Goal: Transaction & Acquisition: Purchase product/service

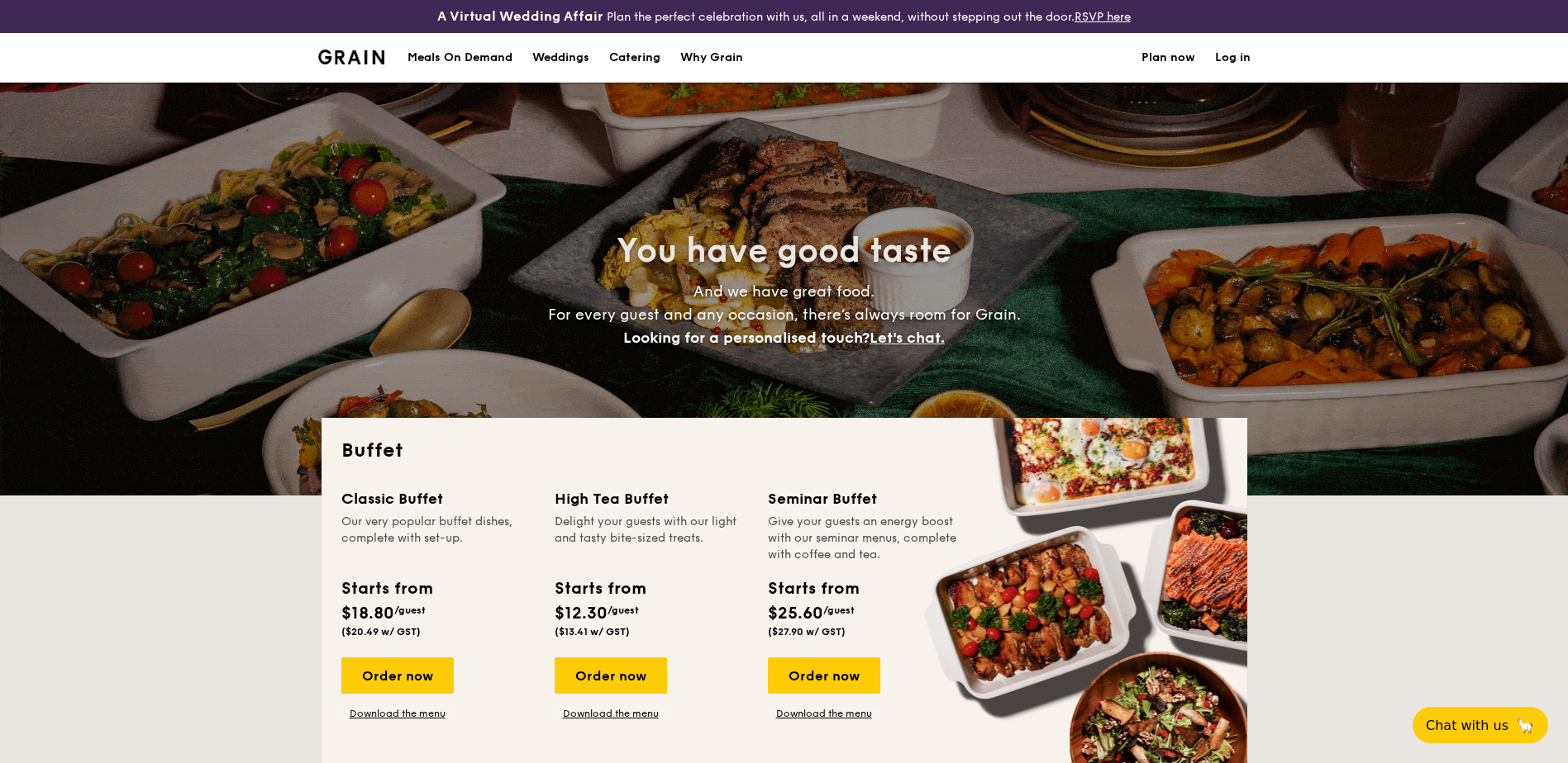
select select
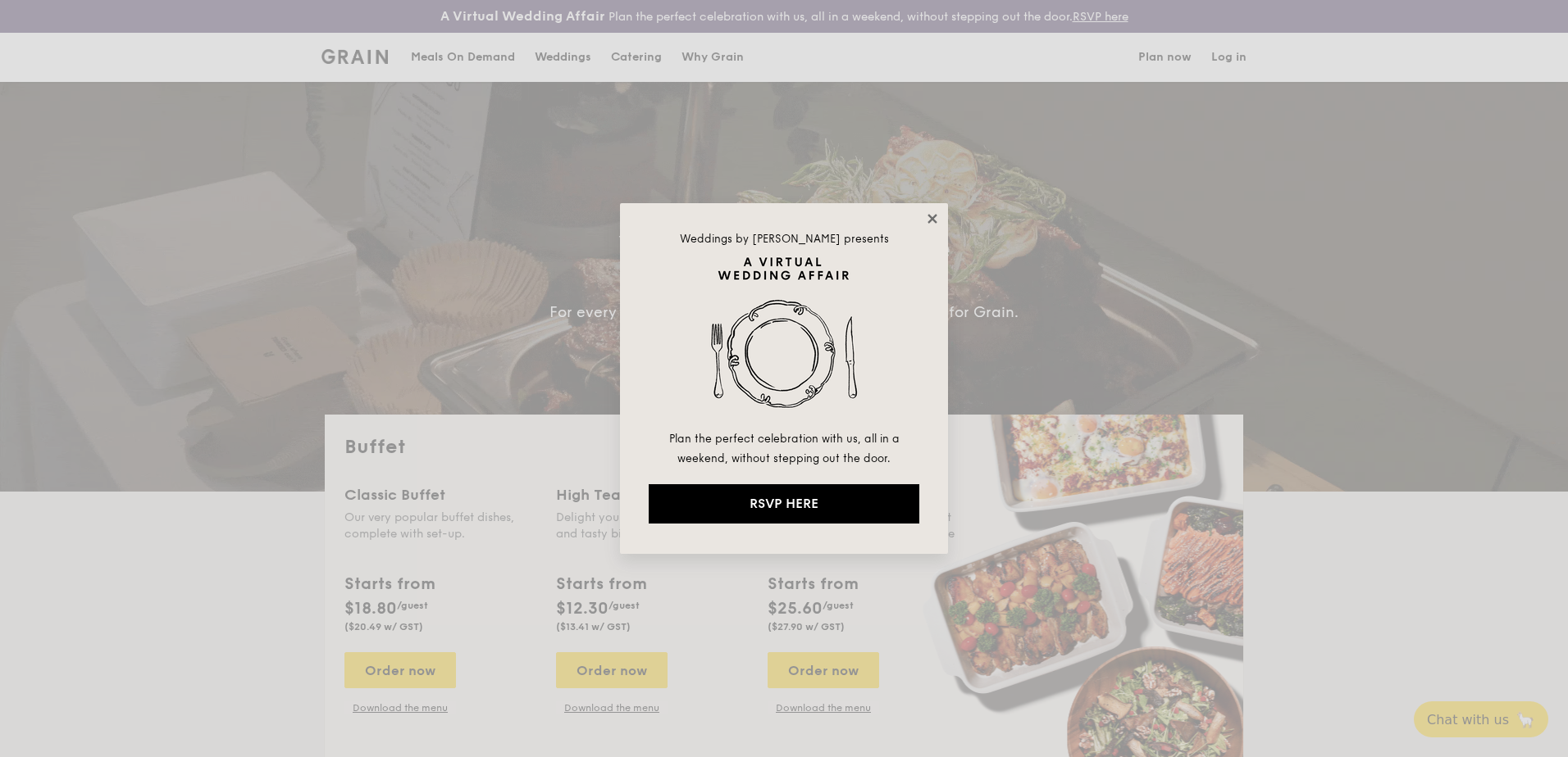
click at [929, 219] on icon at bounding box center [932, 218] width 15 height 15
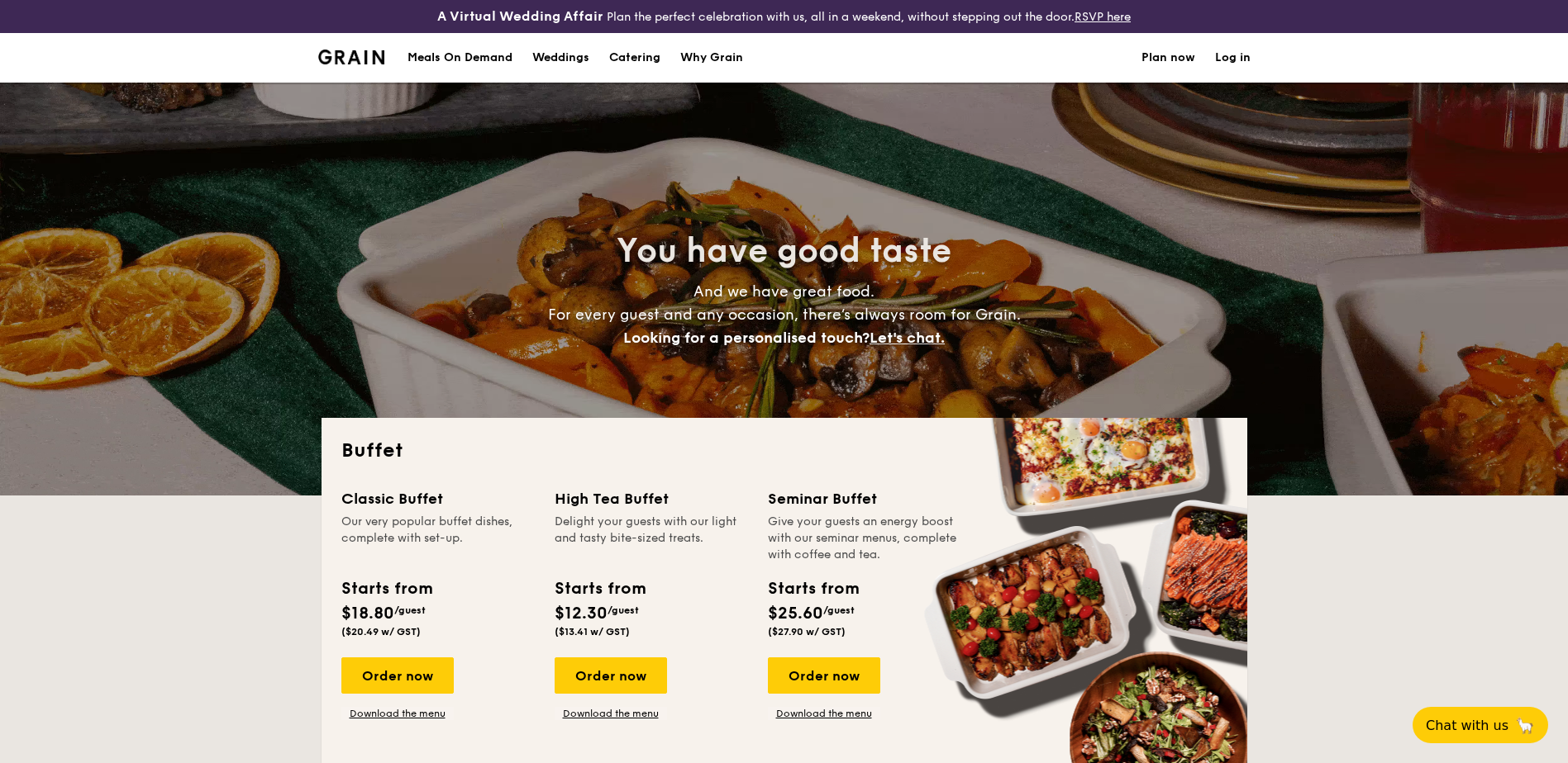
scroll to position [83, 0]
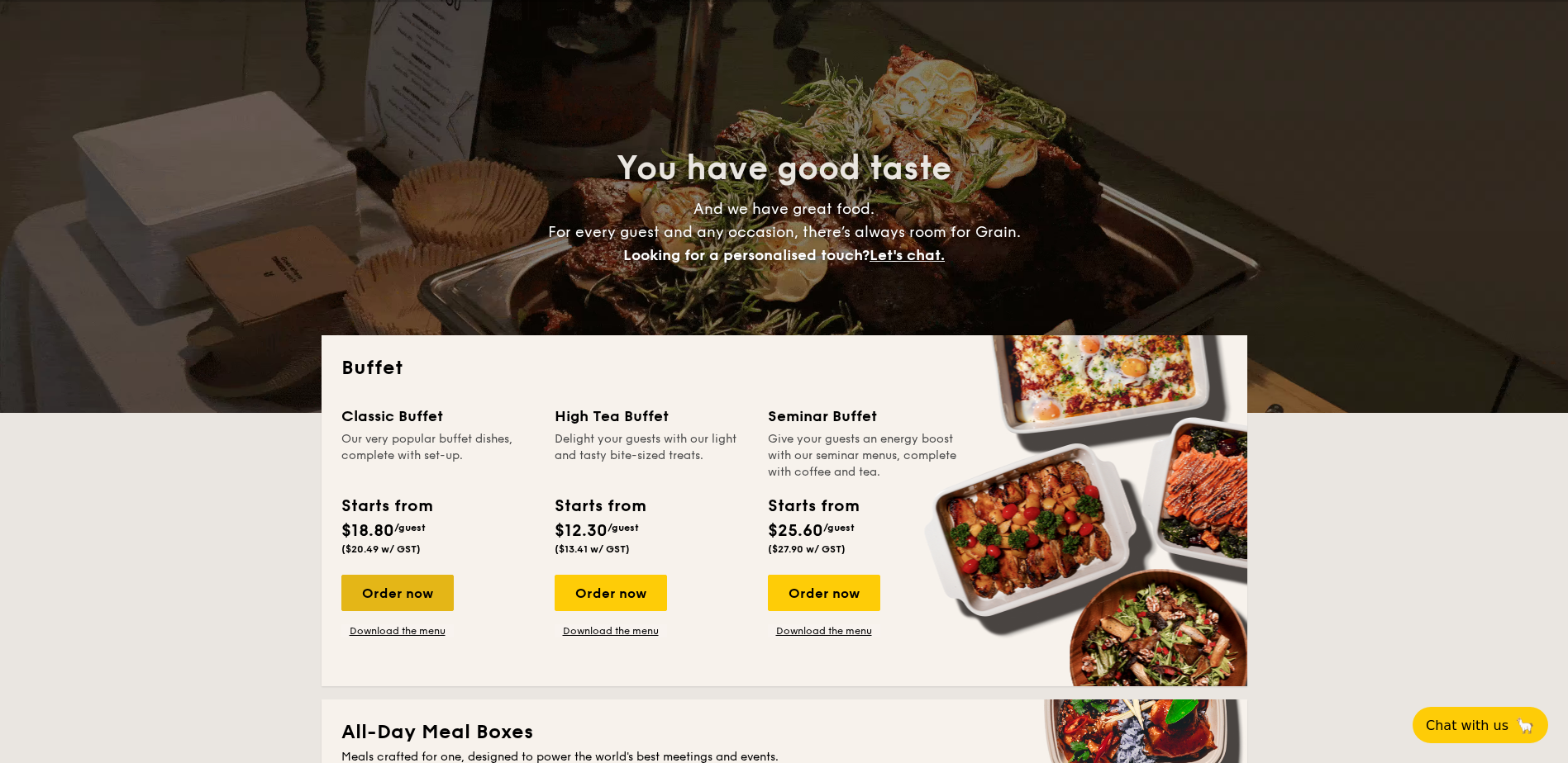
click at [419, 602] on div "Order now" at bounding box center [397, 592] width 112 height 36
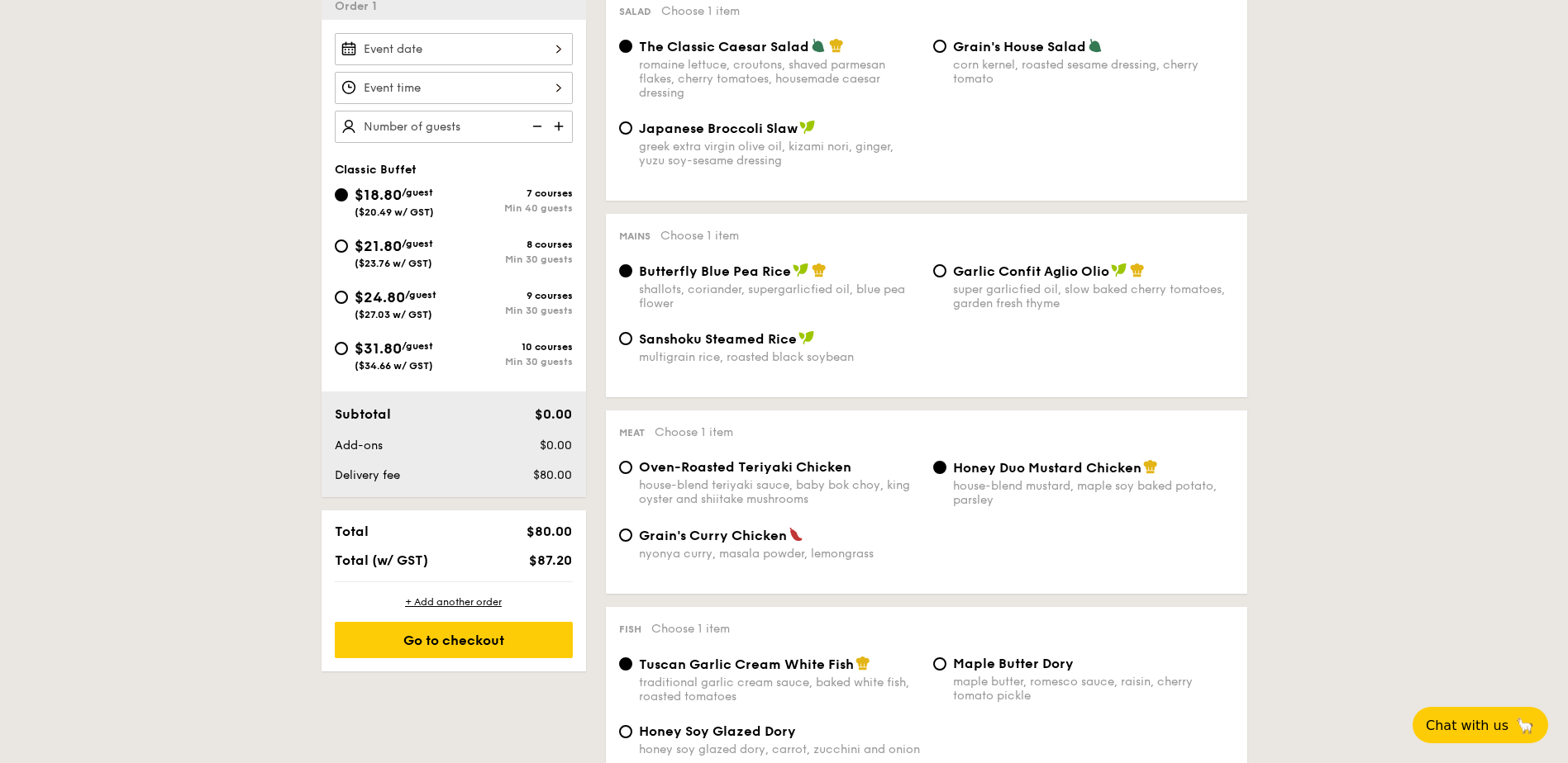
scroll to position [496, 0]
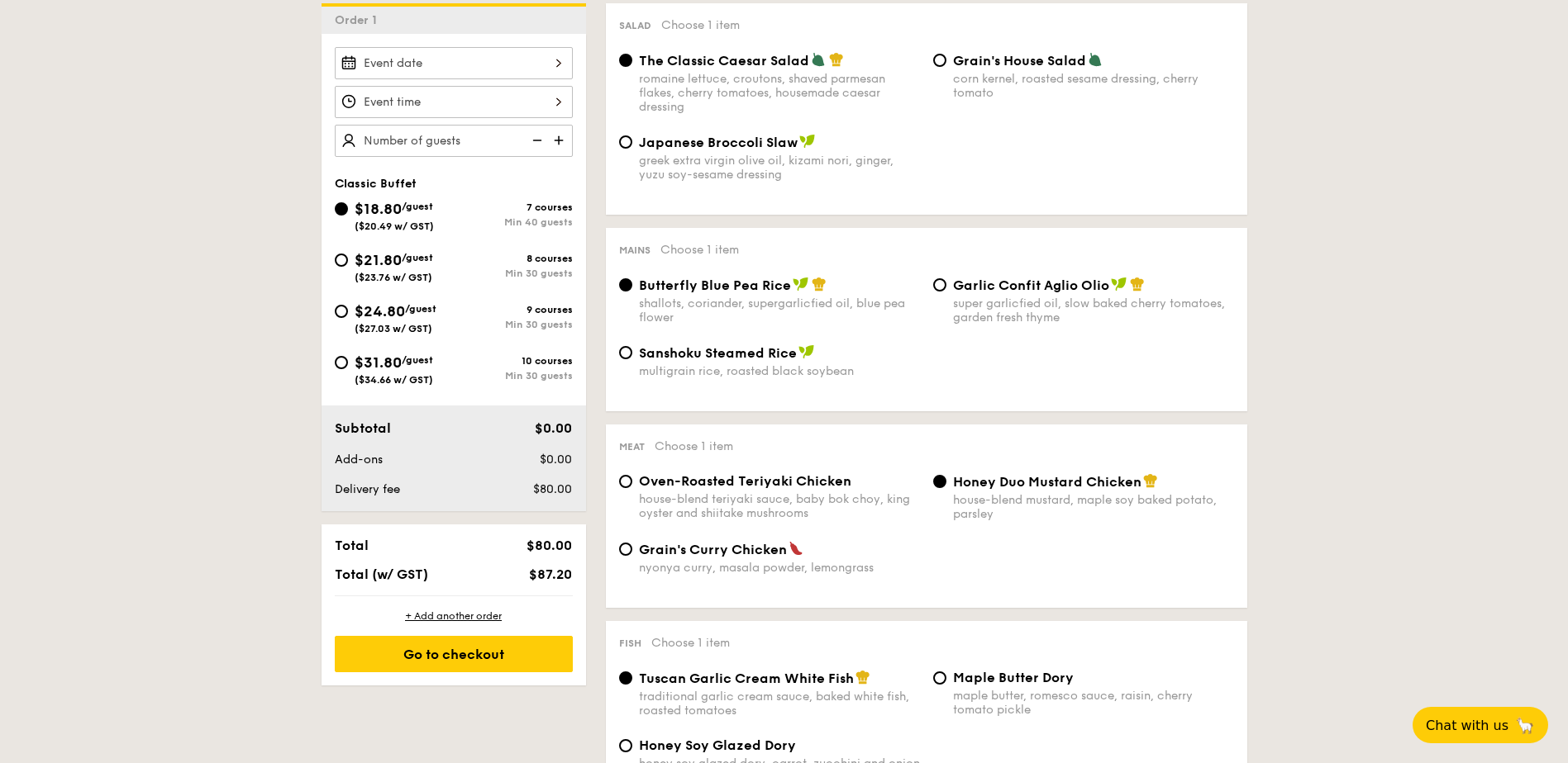
click at [340, 267] on div "$21.80 /guest ($23.76 w/ GST)" at bounding box center [394, 266] width 119 height 35
click at [340, 267] on input "$21.80 /guest ($23.76 w/ GST) 8 courses Min 30 guests" at bounding box center [342, 261] width 14 height 14
radio input "true"
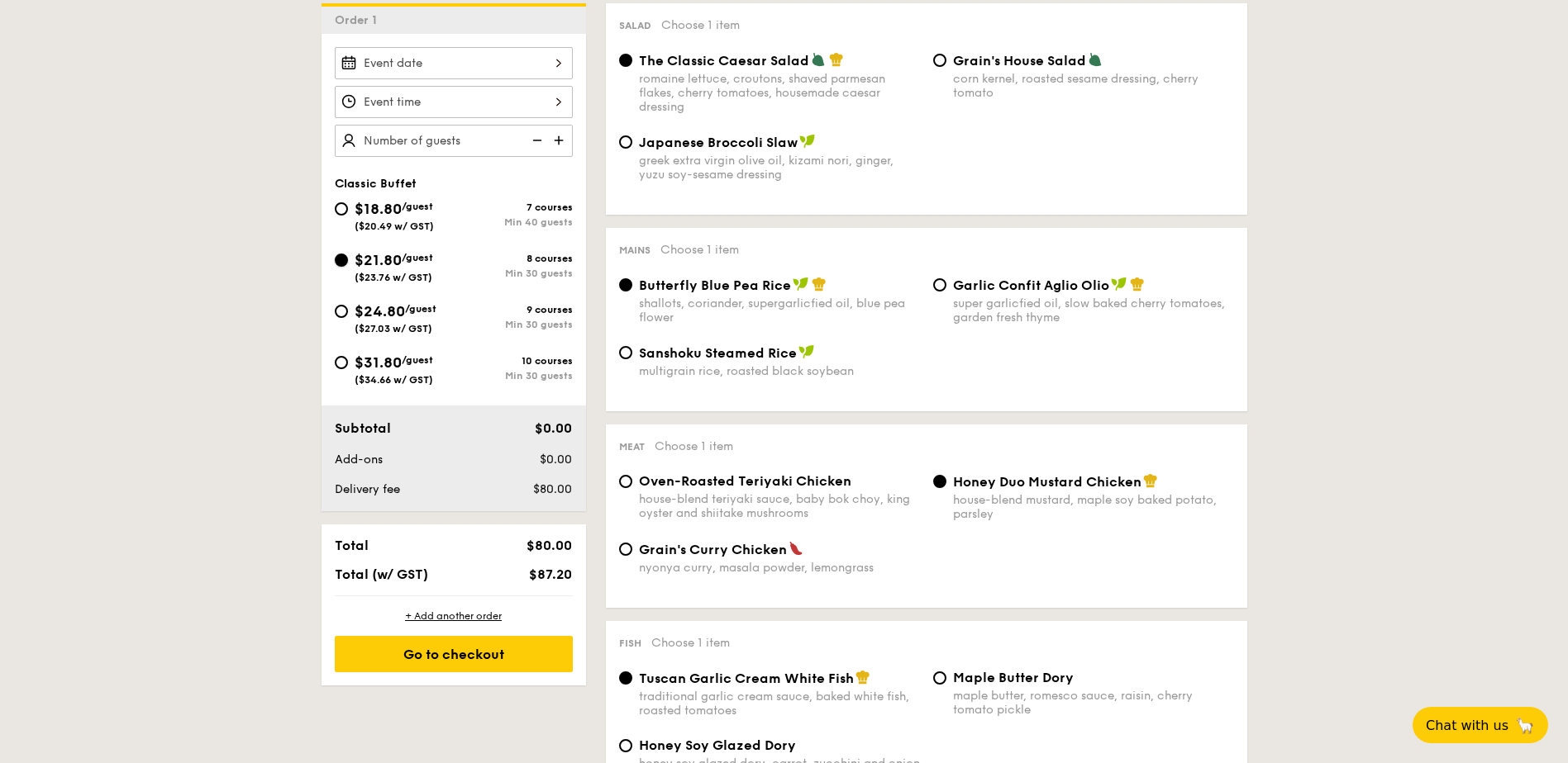
radio input "true"
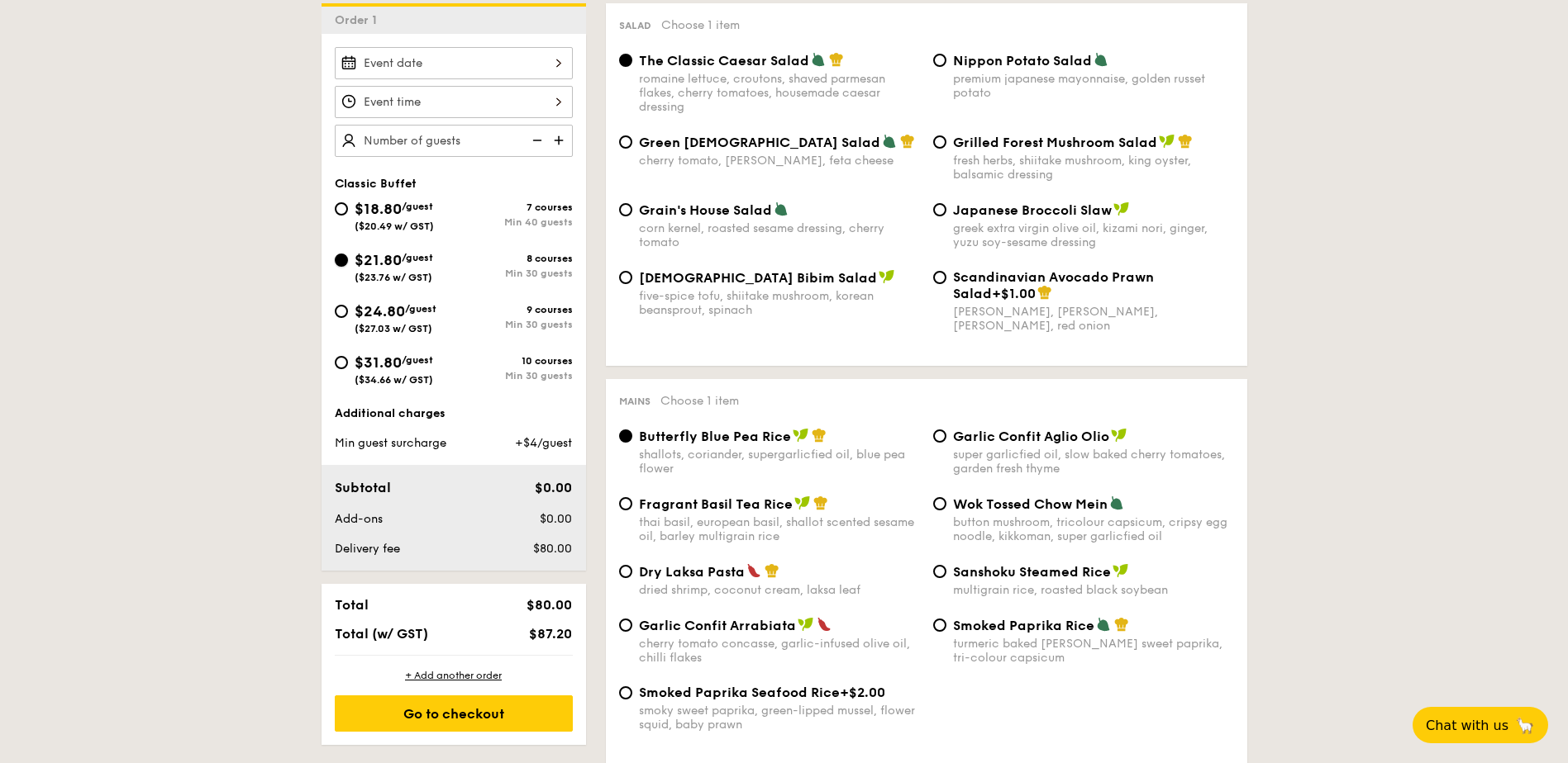
click at [335, 259] on input "$21.80 /guest ($23.76 w/ GST) 8 courses Min 30 guests" at bounding box center [342, 261] width 14 height 14
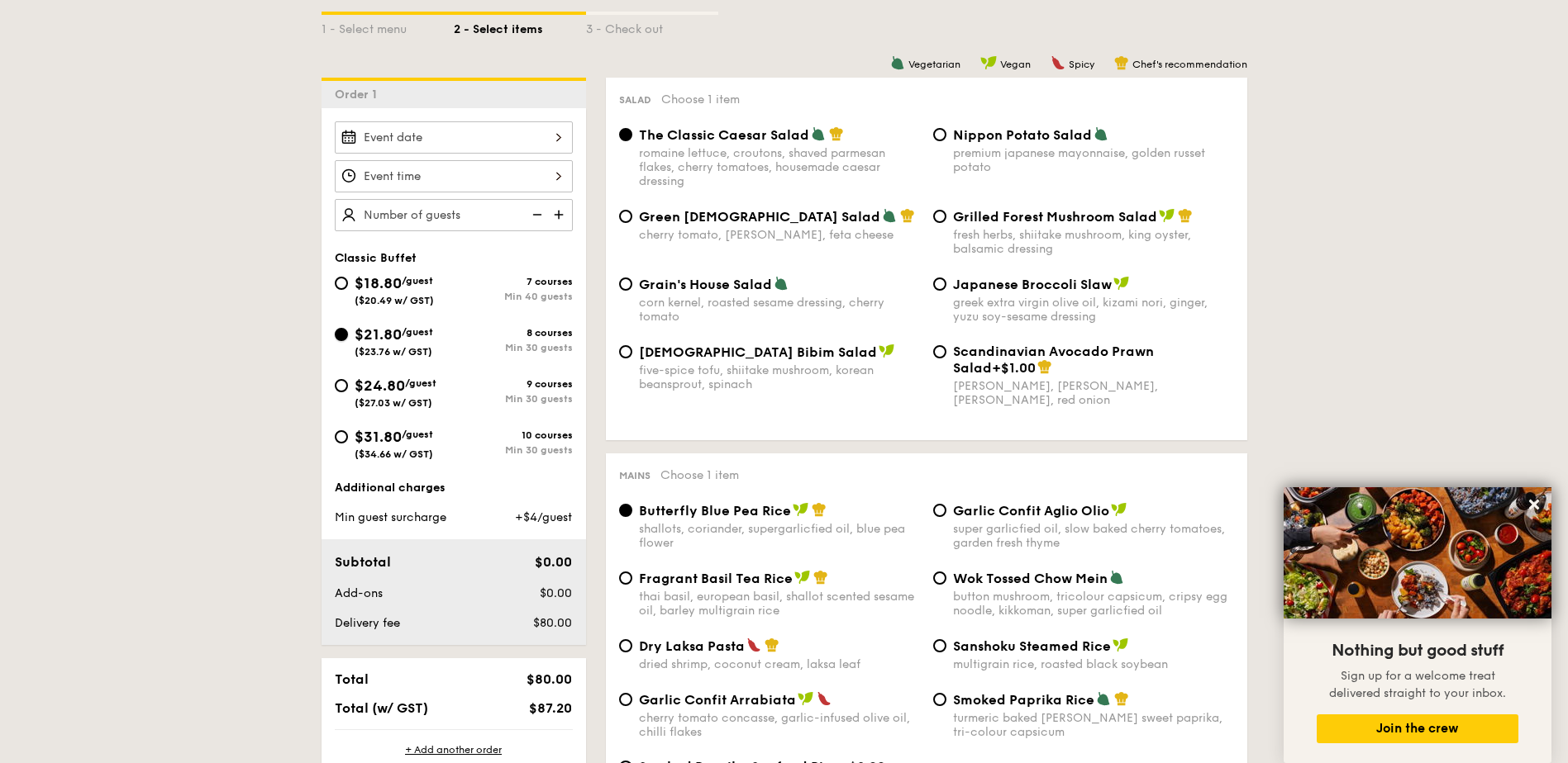
scroll to position [413, 0]
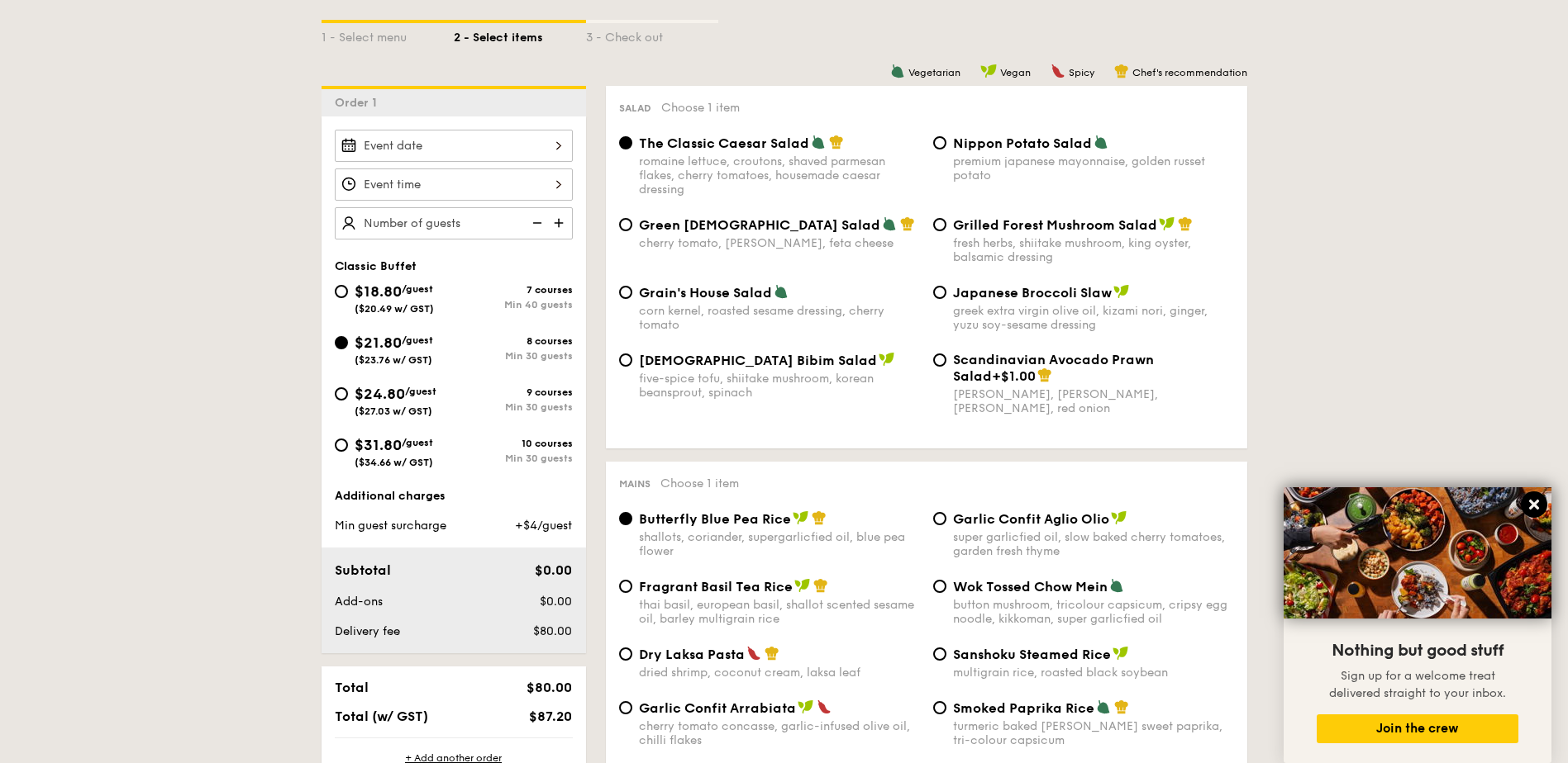
click at [1536, 506] on icon at bounding box center [1535, 504] width 10 height 10
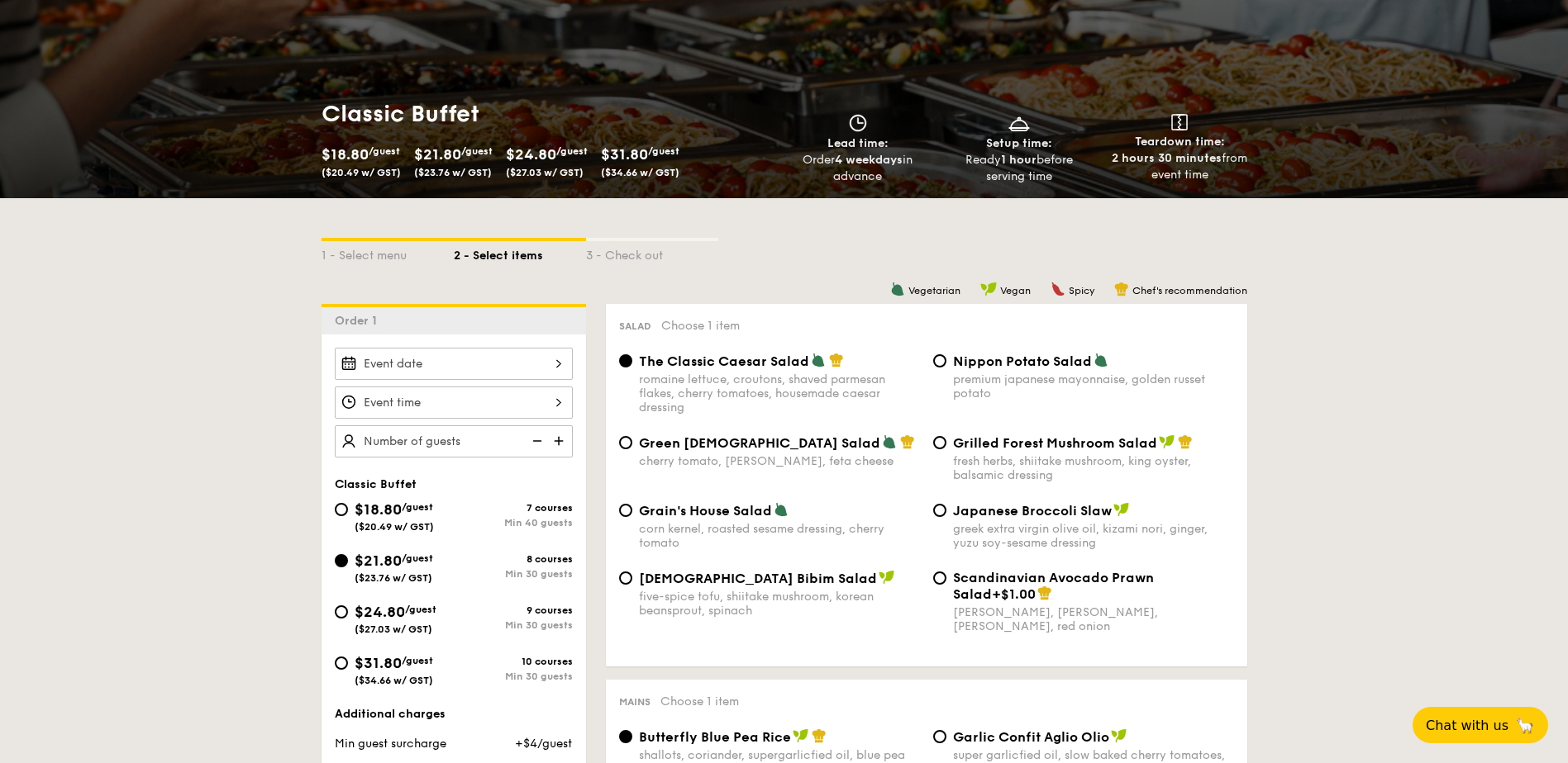
scroll to position [0, 0]
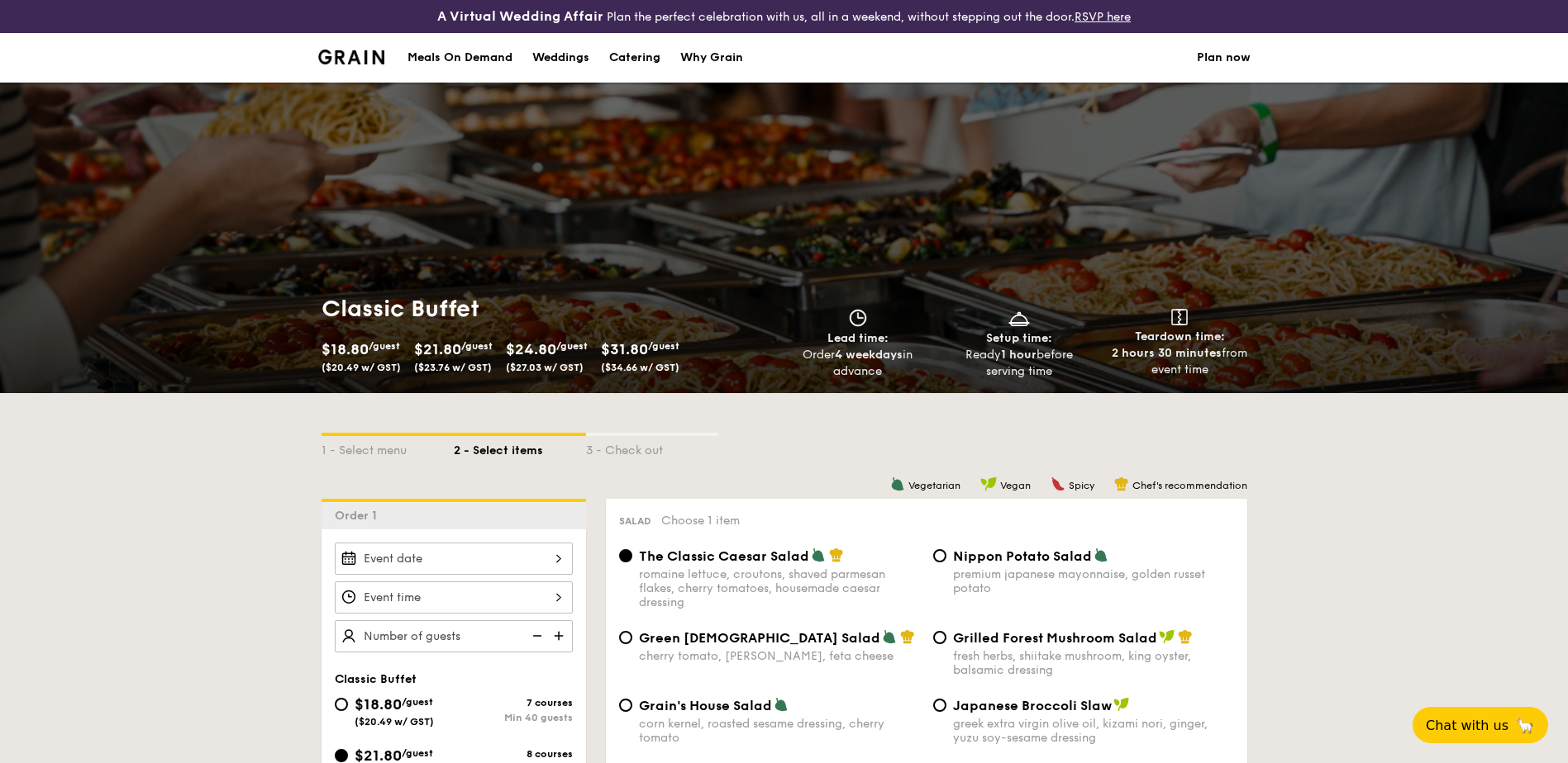
click at [359, 58] on img at bounding box center [351, 57] width 67 height 15
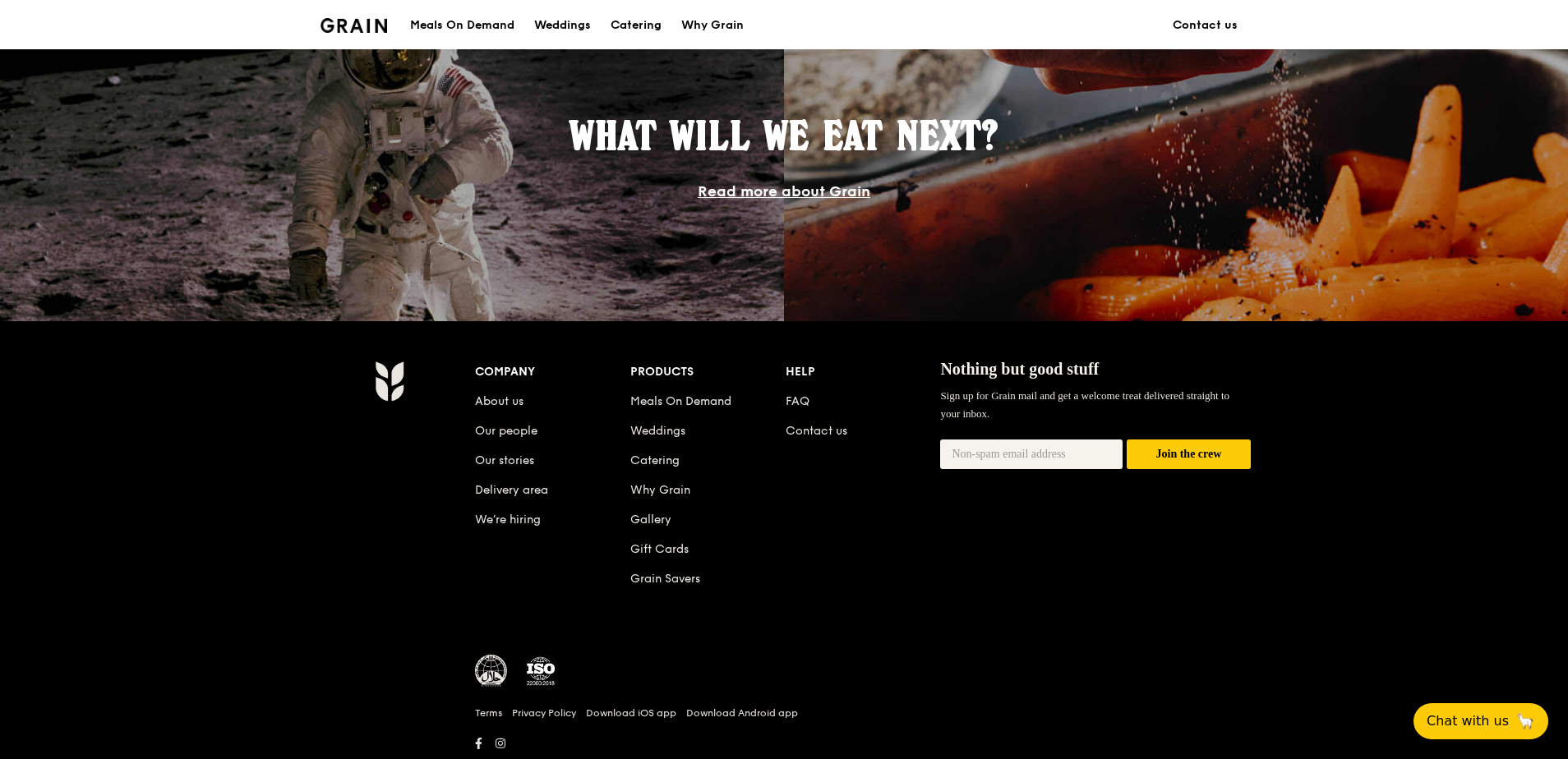
scroll to position [1479, 0]
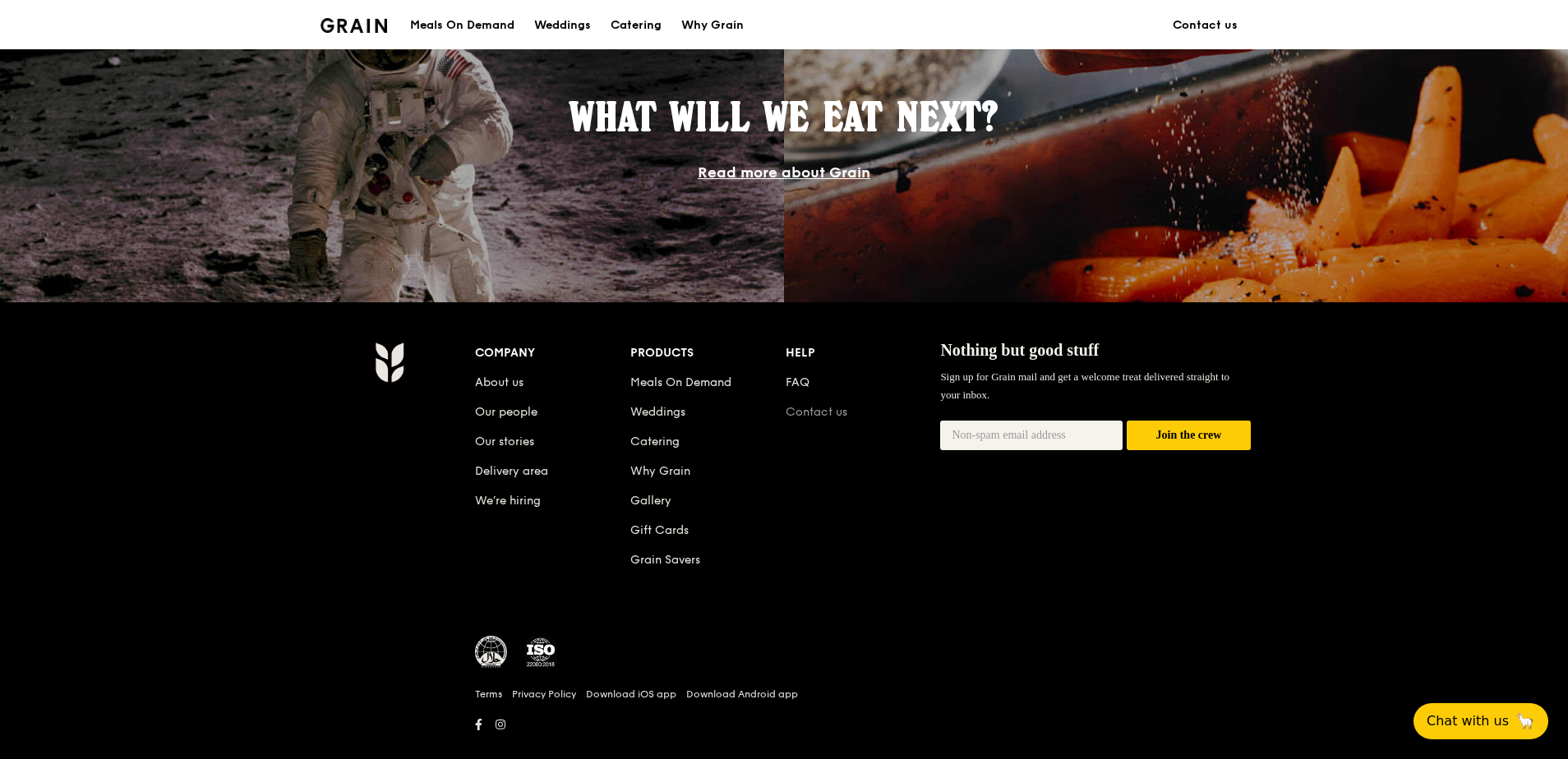
click at [809, 416] on link "Contact us" at bounding box center [817, 412] width 62 height 14
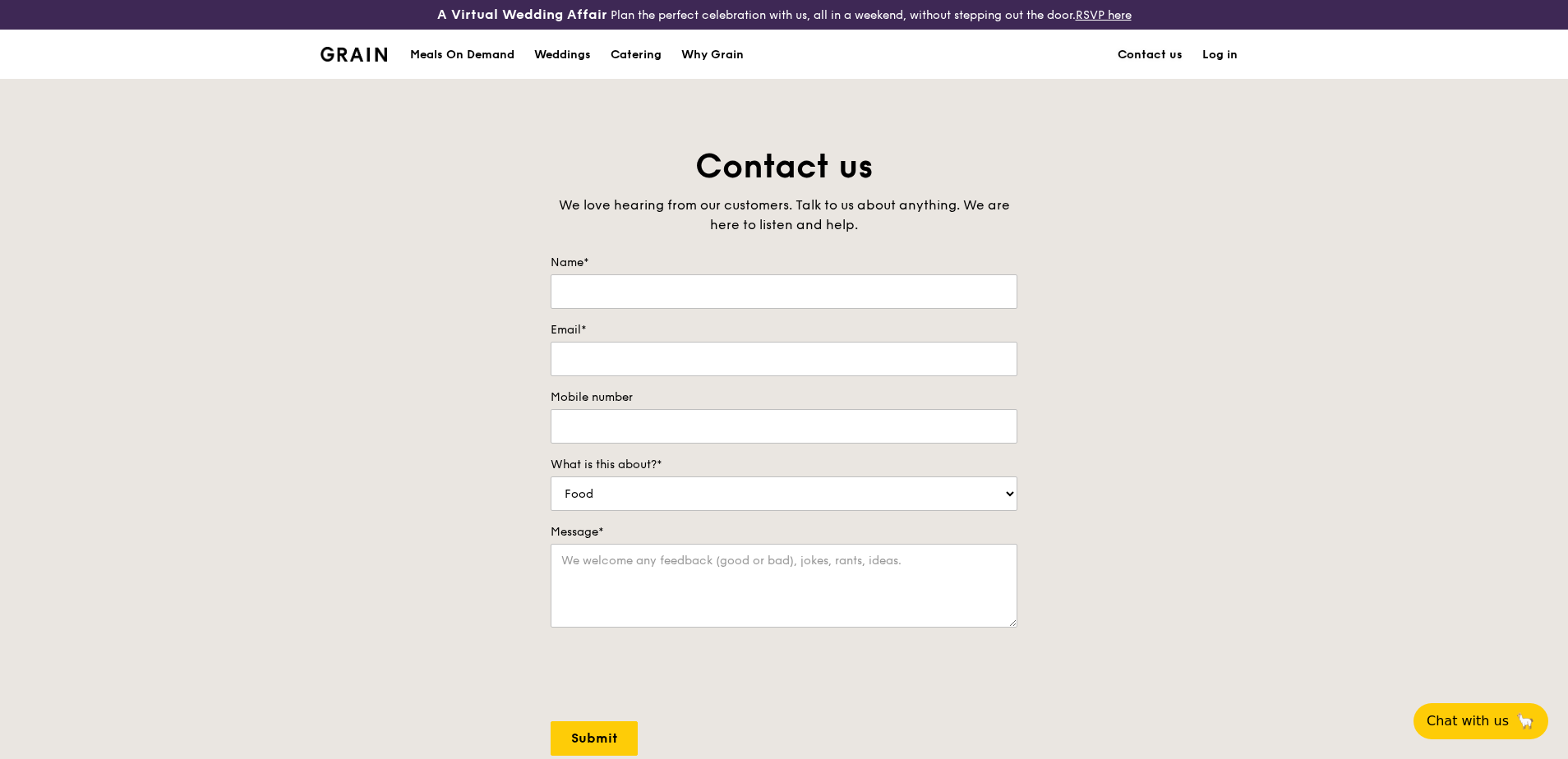
click at [1168, 55] on link "Contact us" at bounding box center [1150, 54] width 84 height 50
click at [646, 58] on div "Catering" at bounding box center [636, 54] width 51 height 50
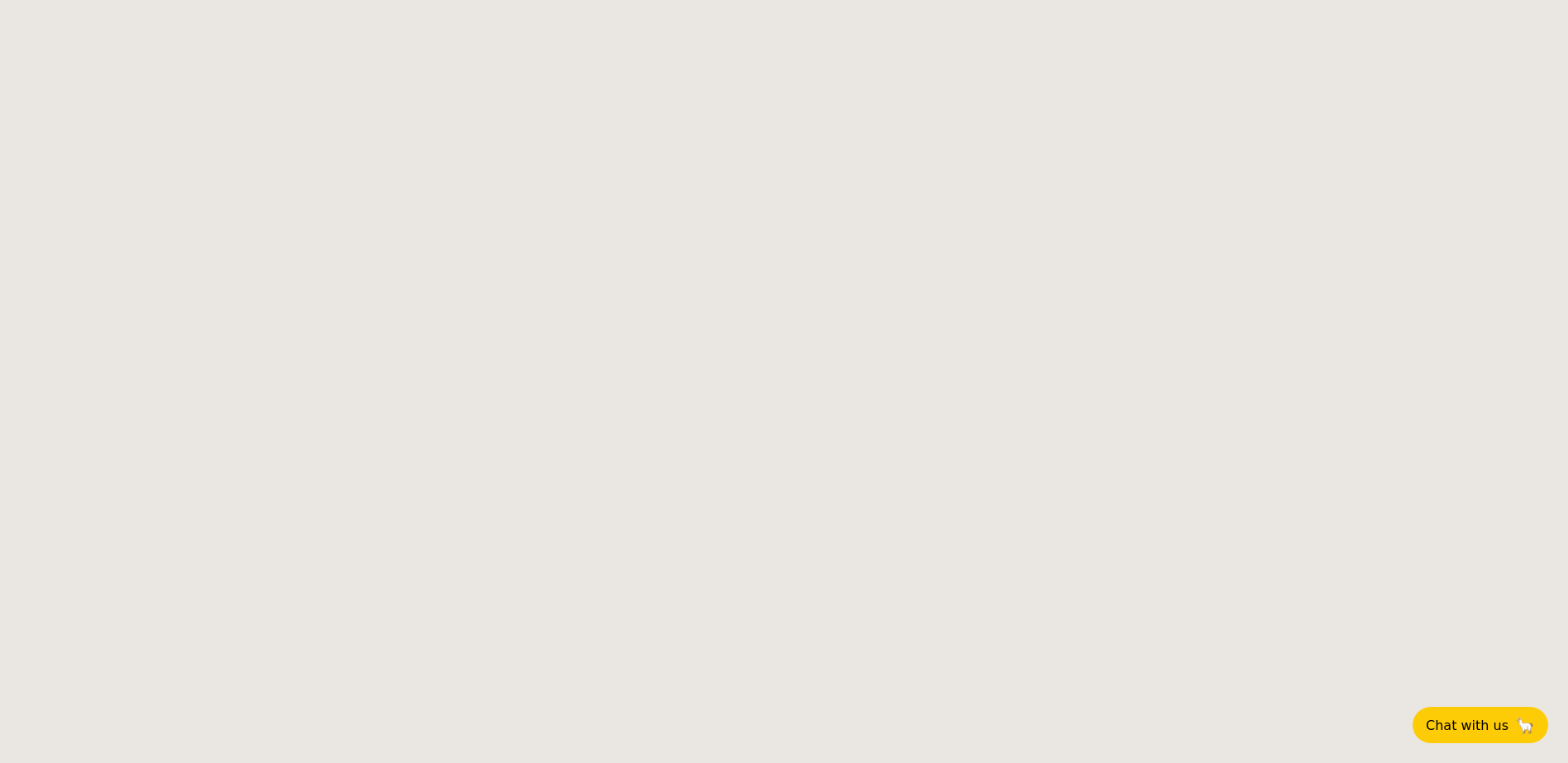
select select
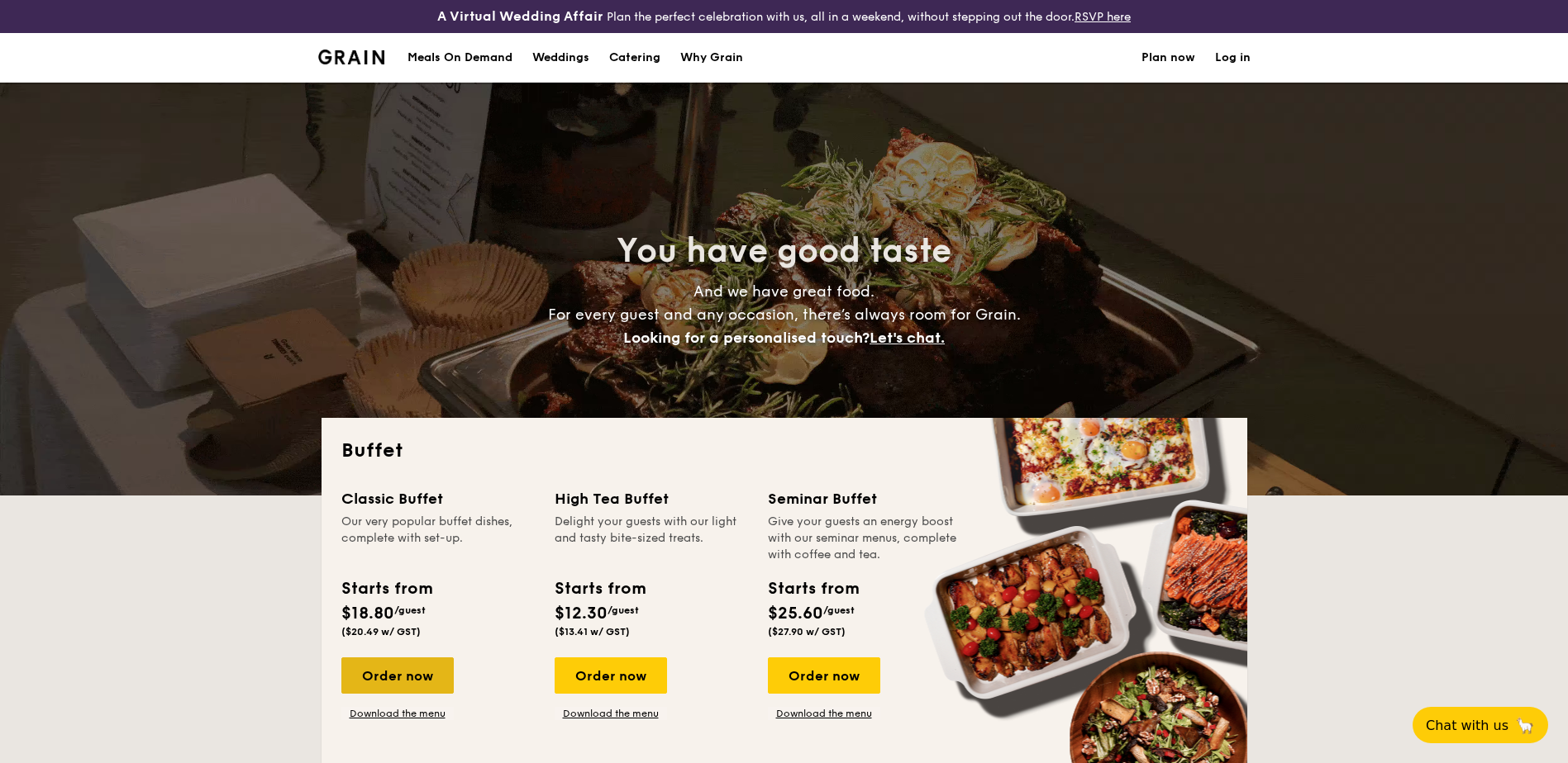
click at [432, 678] on div "Order now" at bounding box center [397, 675] width 112 height 36
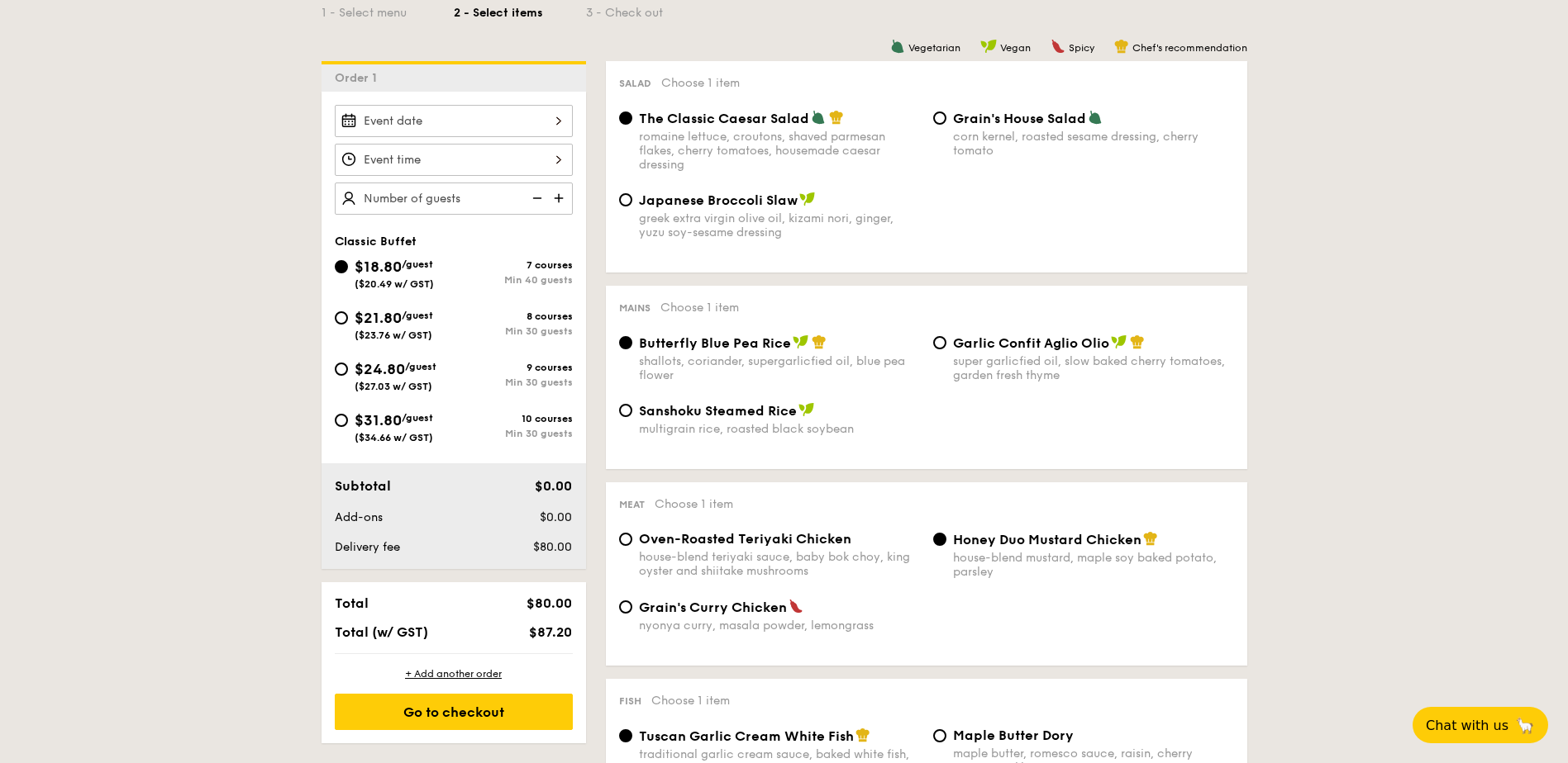
scroll to position [413, 0]
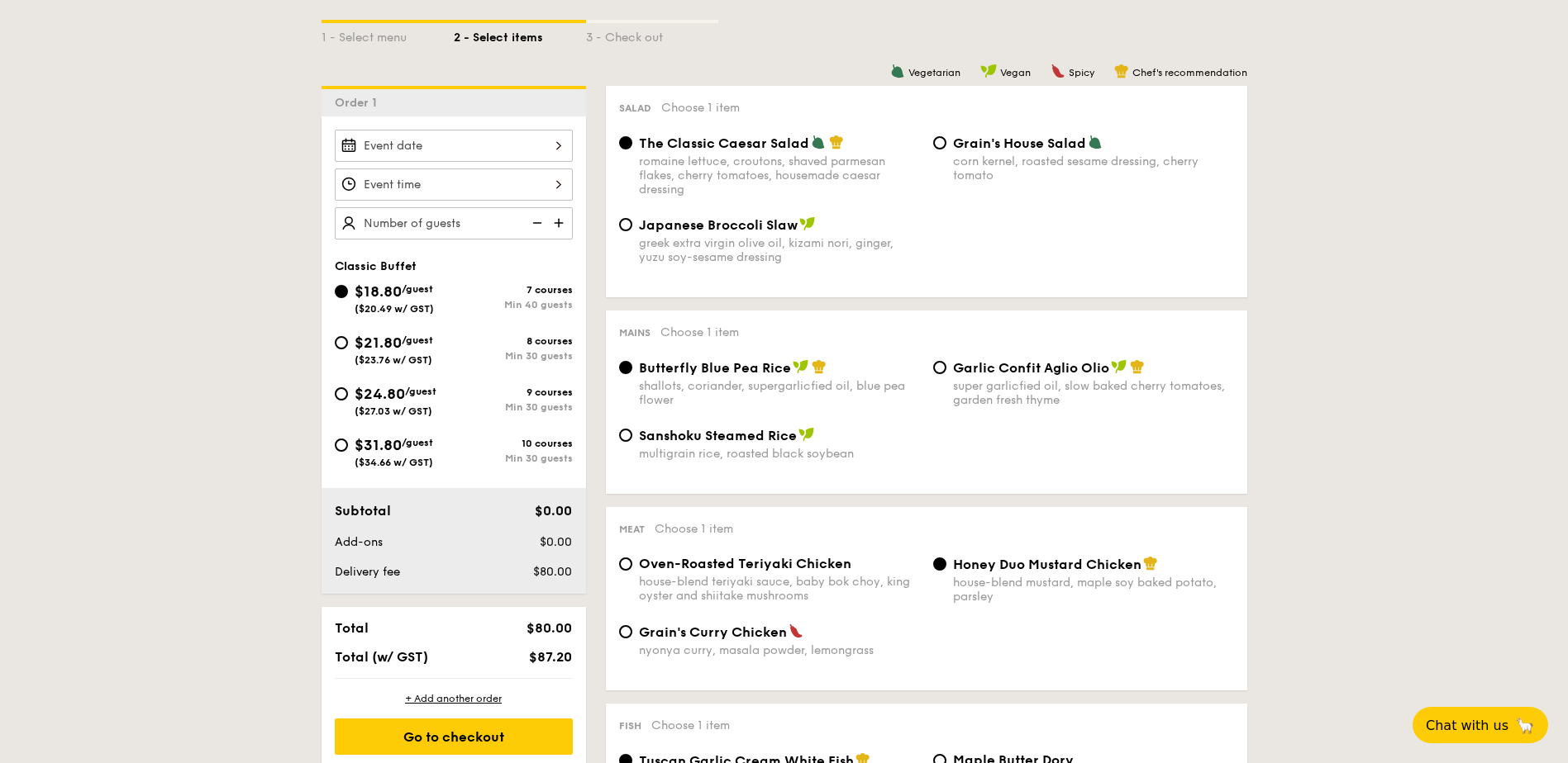
click at [843, 421] on div "Butterfly Blue Pea Rice shallots, coriander, supergarlicfied oil, blue pea flow…" at bounding box center [928, 392] width 629 height 67
click at [773, 367] on span "Butterfly Blue Pea Rice" at bounding box center [716, 368] width 152 height 16
click at [633, 367] on input "Butterfly Blue Pea Rice shallots, coriander, supergarlicfied oil, blue pea flow…" at bounding box center [626, 368] width 14 height 14
click at [774, 370] on span "Butterfly Blue Pea Rice" at bounding box center [716, 368] width 152 height 16
click at [633, 370] on input "Butterfly Blue Pea Rice shallots, coriander, supergarlicfied oil, blue pea flow…" at bounding box center [626, 368] width 14 height 14
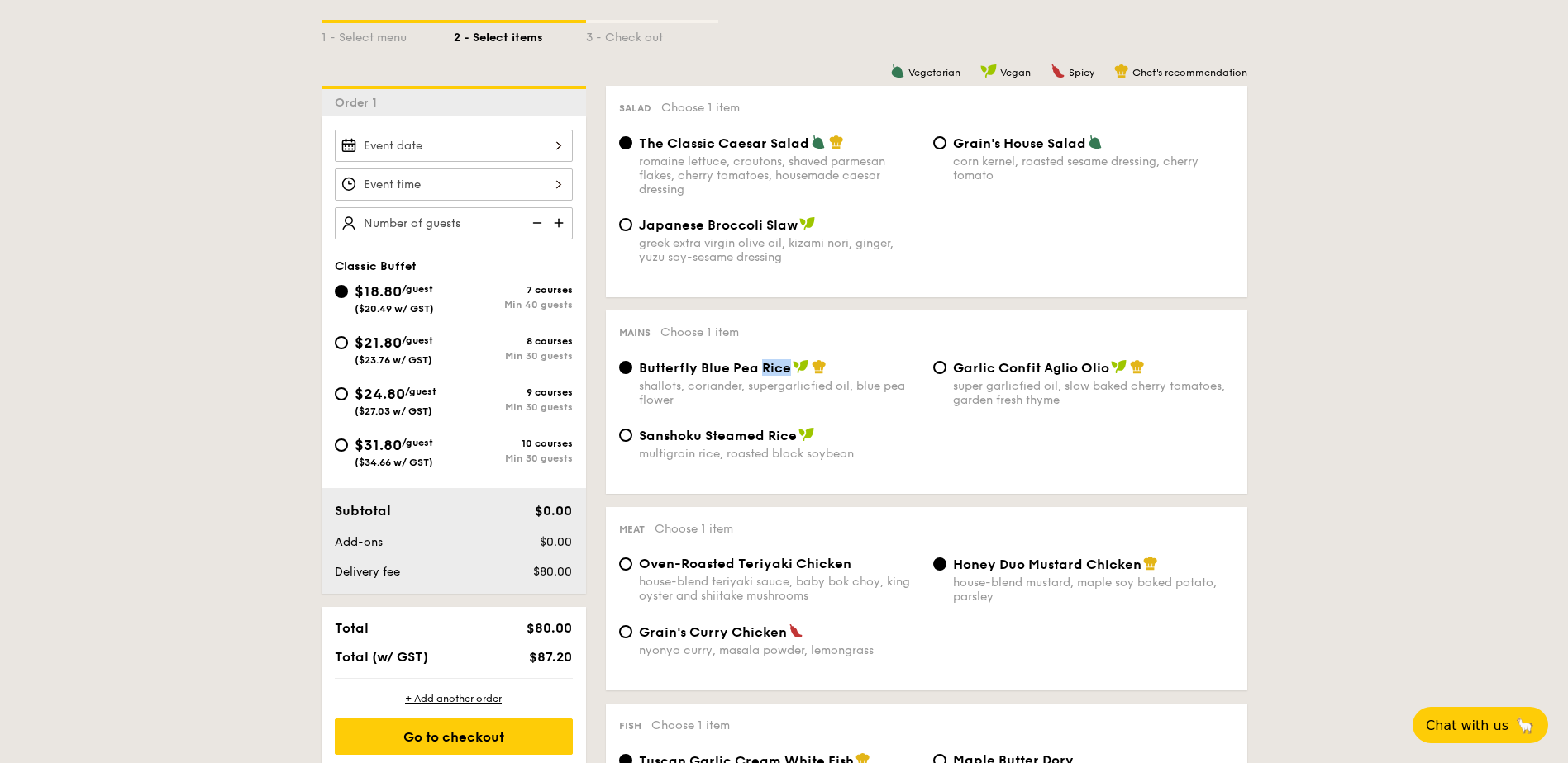
click at [774, 370] on span "Butterfly Blue Pea Rice" at bounding box center [716, 368] width 152 height 16
click at [633, 370] on input "Butterfly Blue Pea Rice shallots, coriander, supergarlicfied oil, blue pea flow…" at bounding box center [626, 368] width 14 height 14
drag, startPoint x: 774, startPoint y: 370, endPoint x: 862, endPoint y: 391, distance: 90.5
click at [862, 391] on div "shallots, coriander, supergarlicfied oil, blue pea flower" at bounding box center [780, 393] width 281 height 28
click at [633, 375] on input "Butterfly Blue Pea Rice shallots, coriander, supergarlicfied oil, blue pea flow…" at bounding box center [626, 368] width 14 height 14
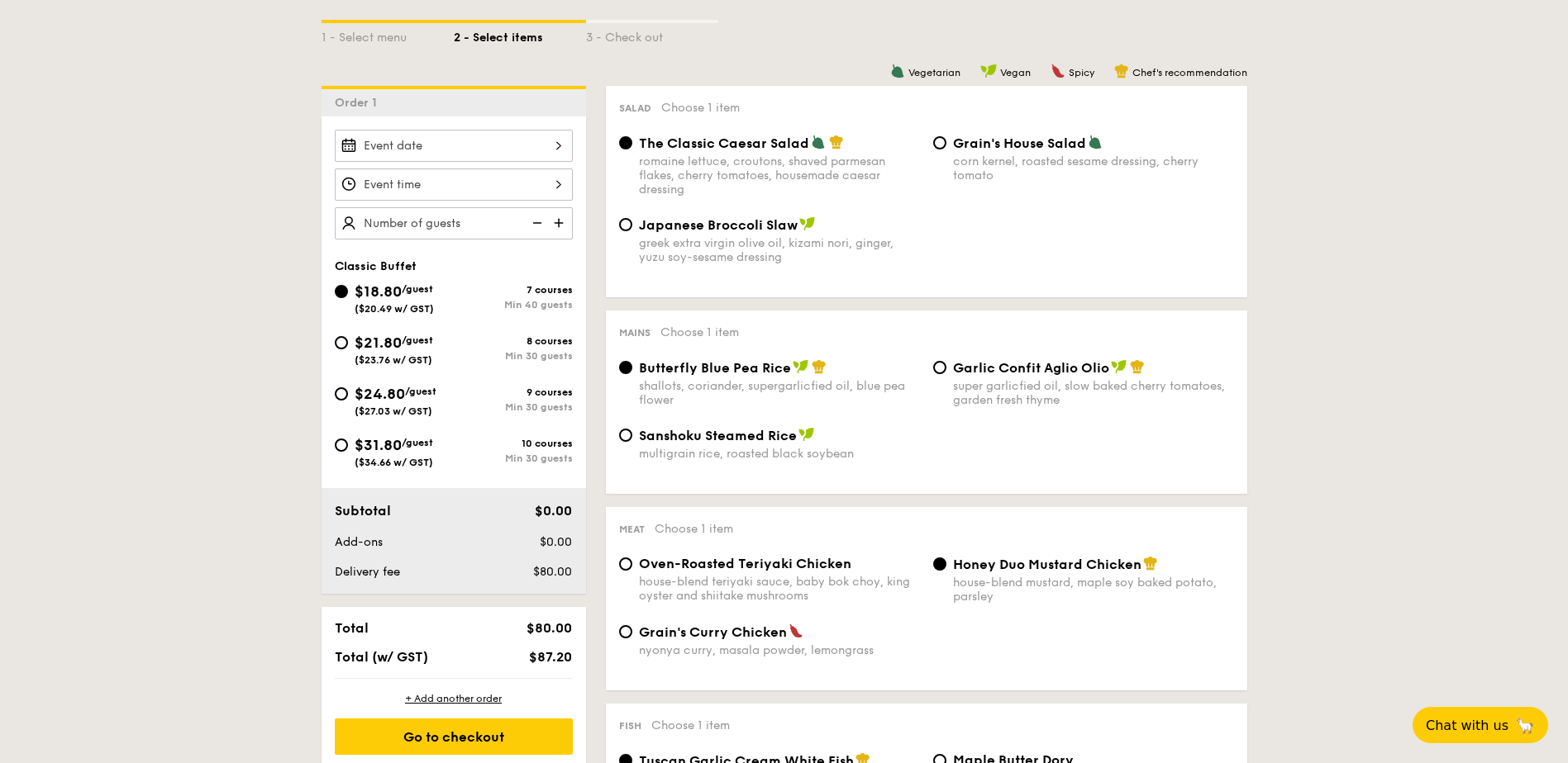
click at [750, 368] on span "Butterfly Blue Pea Rice" at bounding box center [716, 368] width 152 height 16
click at [633, 368] on input "Butterfly Blue Pea Rice shallots, coriander, supergarlicfied oil, blue pea flow…" at bounding box center [626, 368] width 14 height 14
click at [341, 338] on input "$21.80 /guest ($23.76 w/ GST) 8 courses Min 30 guests" at bounding box center [342, 343] width 14 height 14
radio input "true"
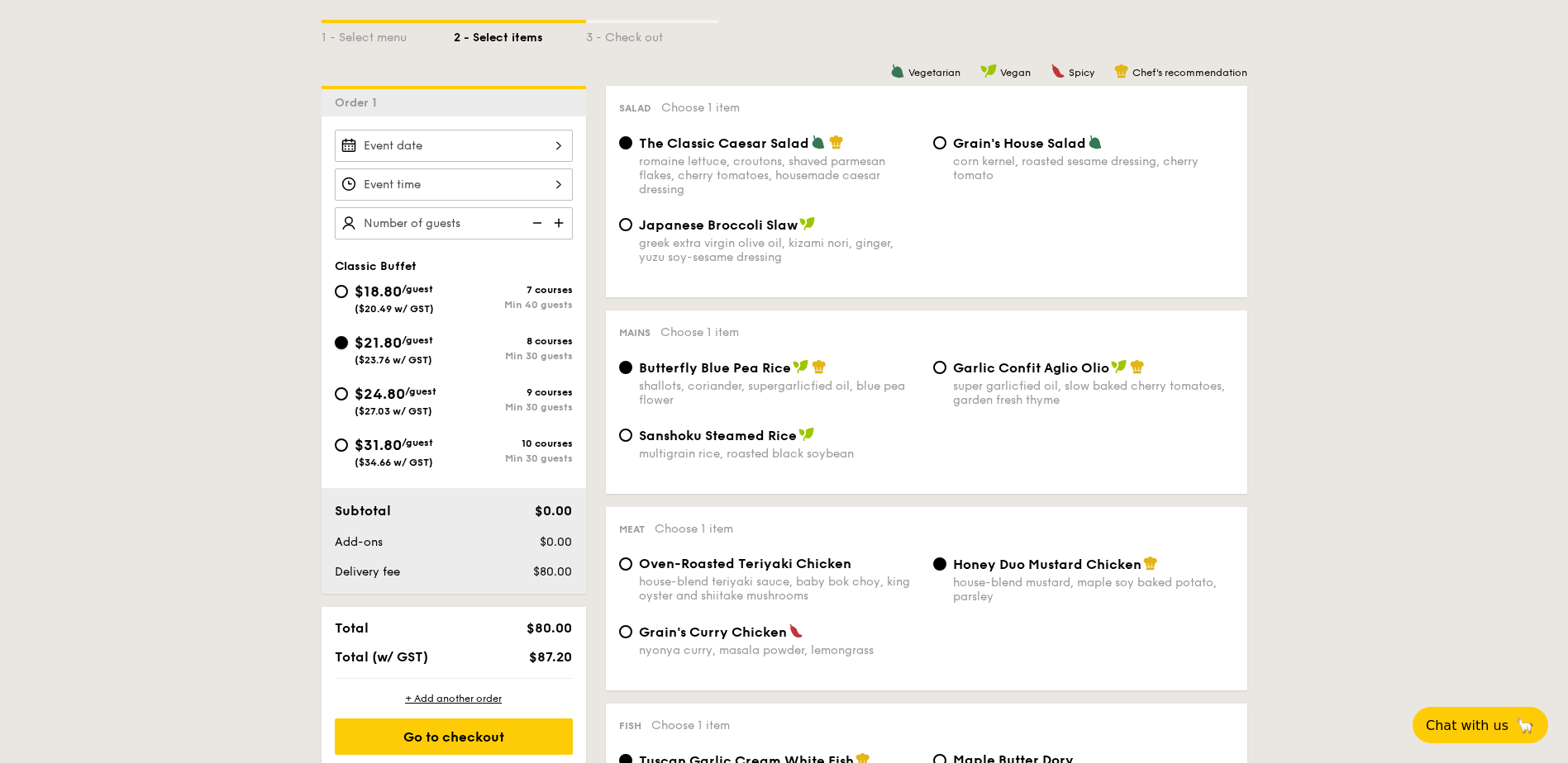
radio input "true"
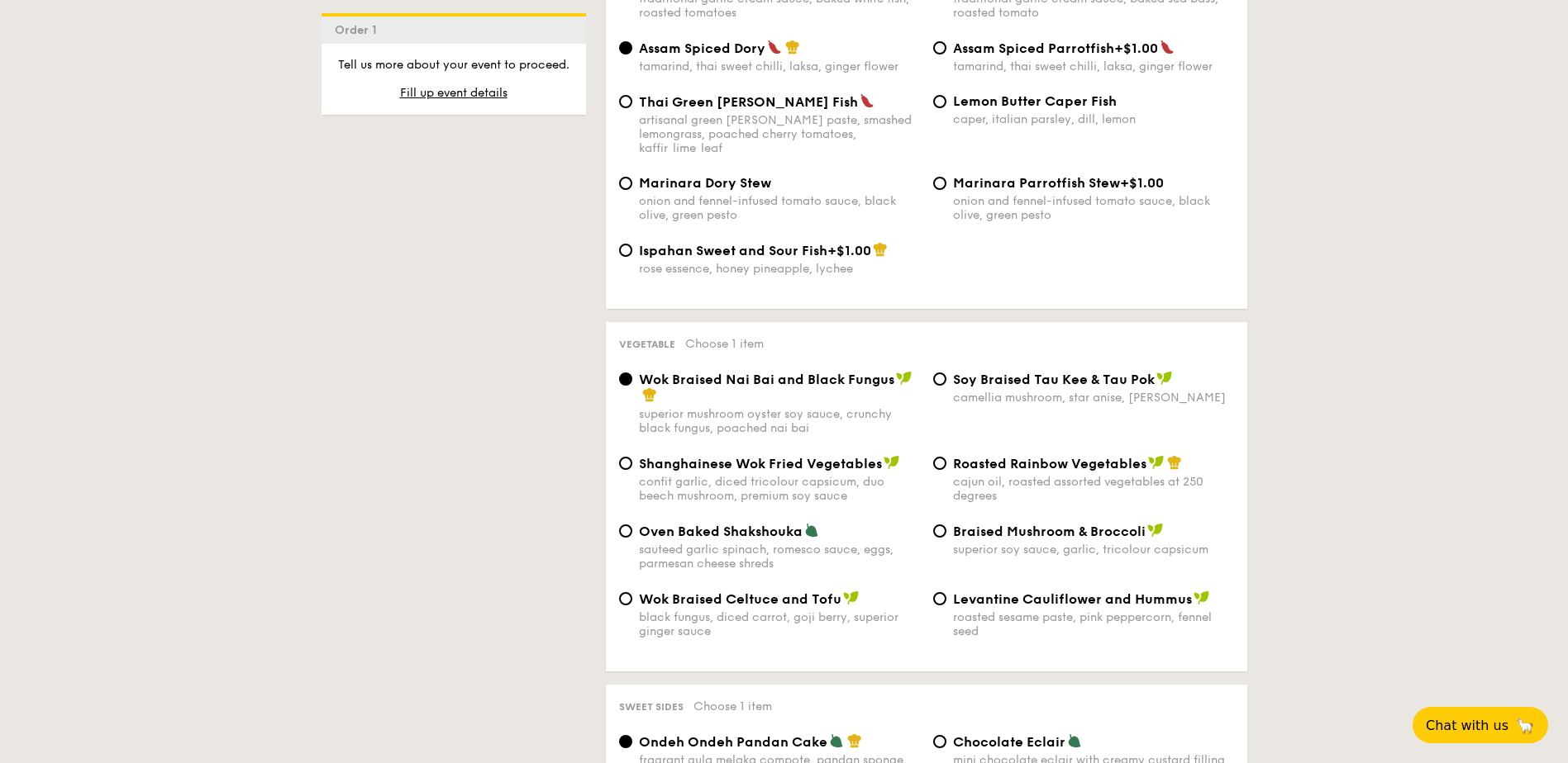
scroll to position [1818, 0]
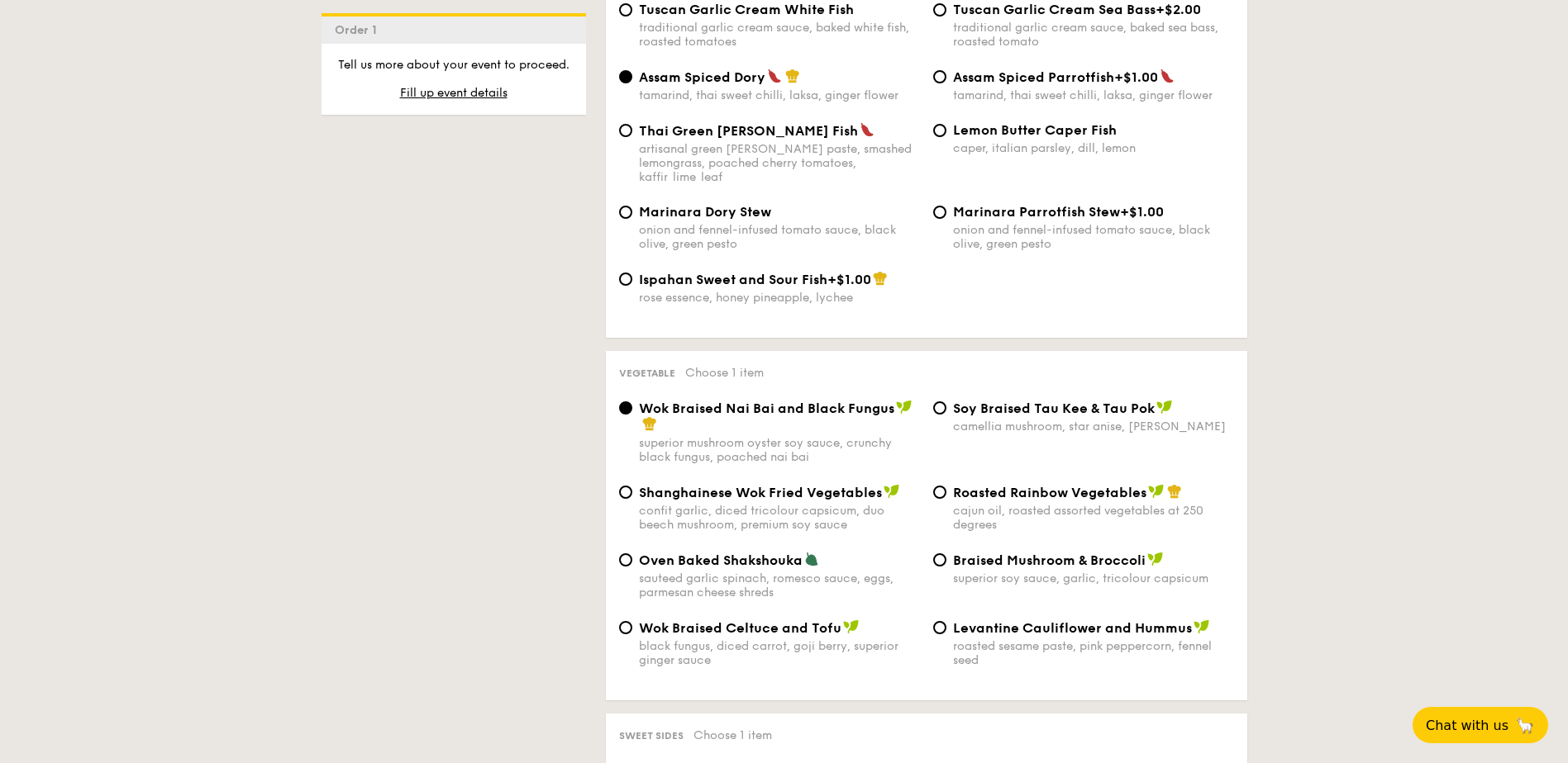
select select
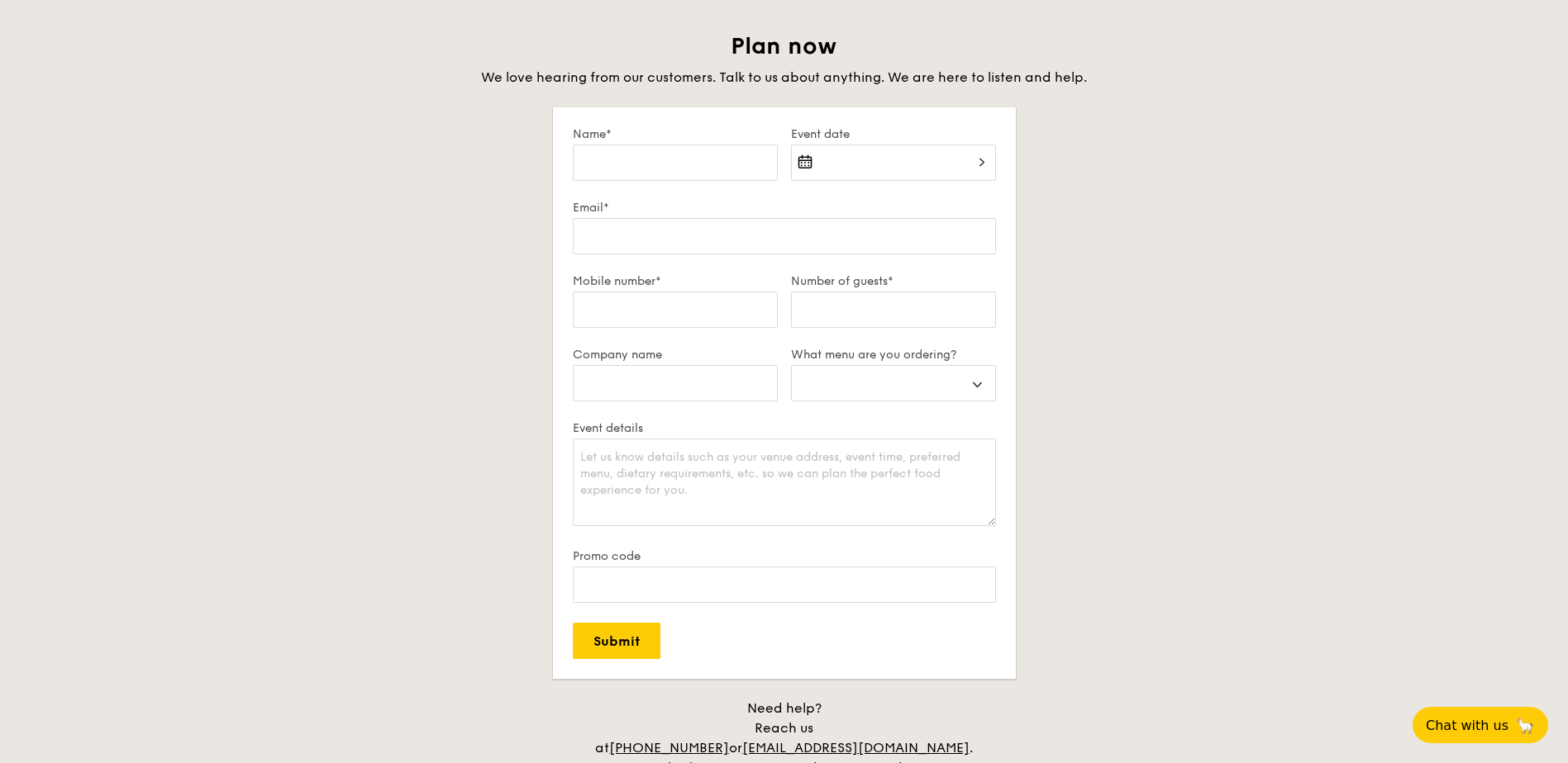
scroll to position [3140, 0]
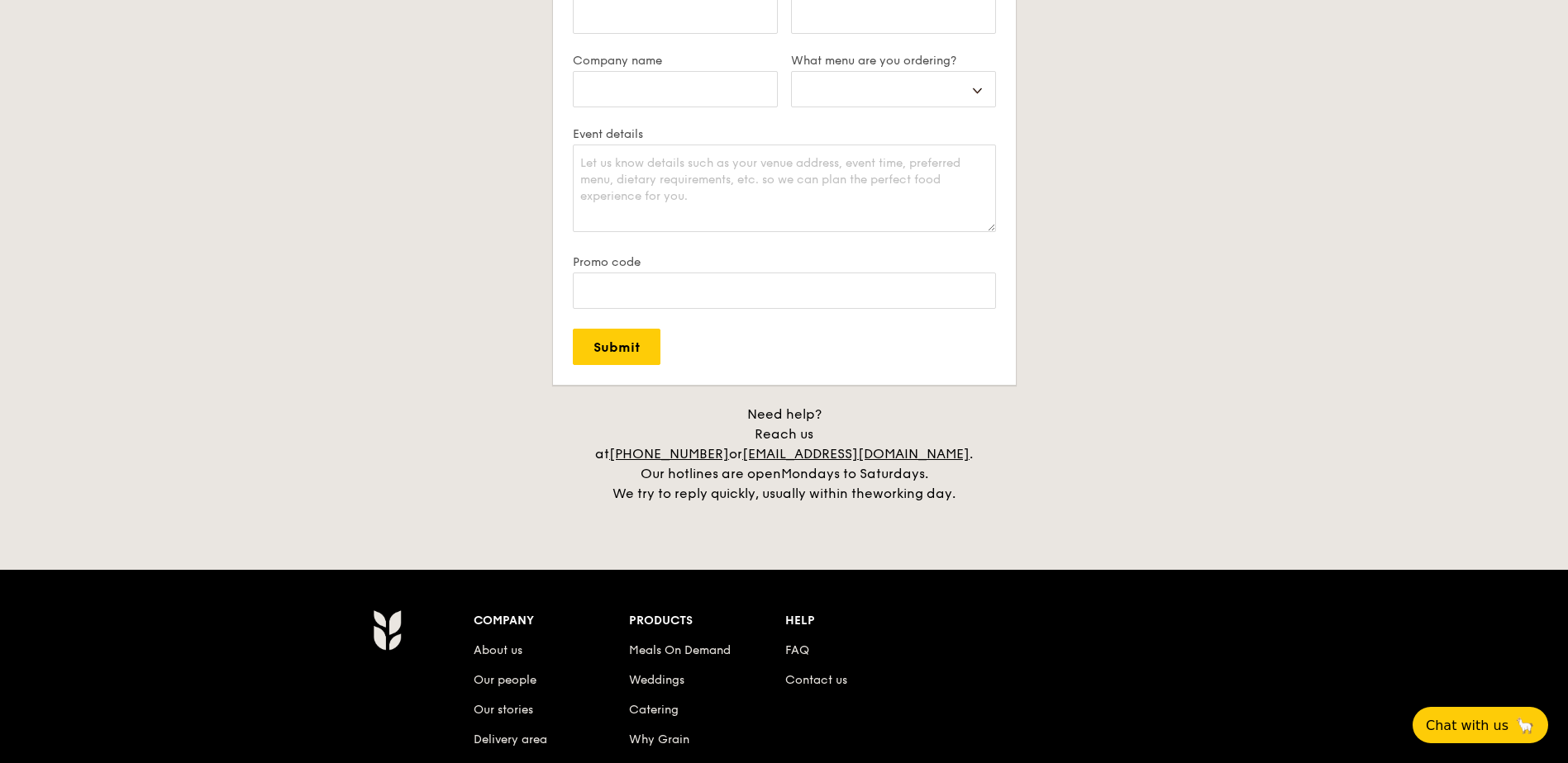
click at [1137, 310] on div "Plan now We love hearing from our customers. Talk to us about anything. We are …" at bounding box center [784, 121] width 926 height 767
